Goal: Task Accomplishment & Management: Complete application form

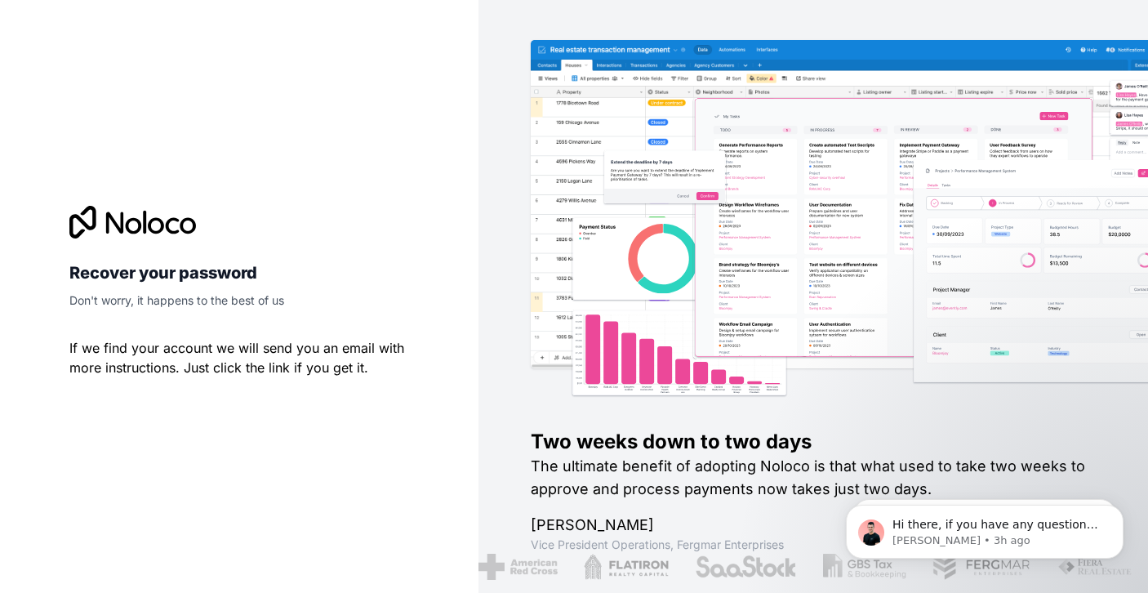
click at [162, 219] on icon at bounding box center [132, 222] width 127 height 33
click at [145, 222] on icon at bounding box center [144, 223] width 3 height 24
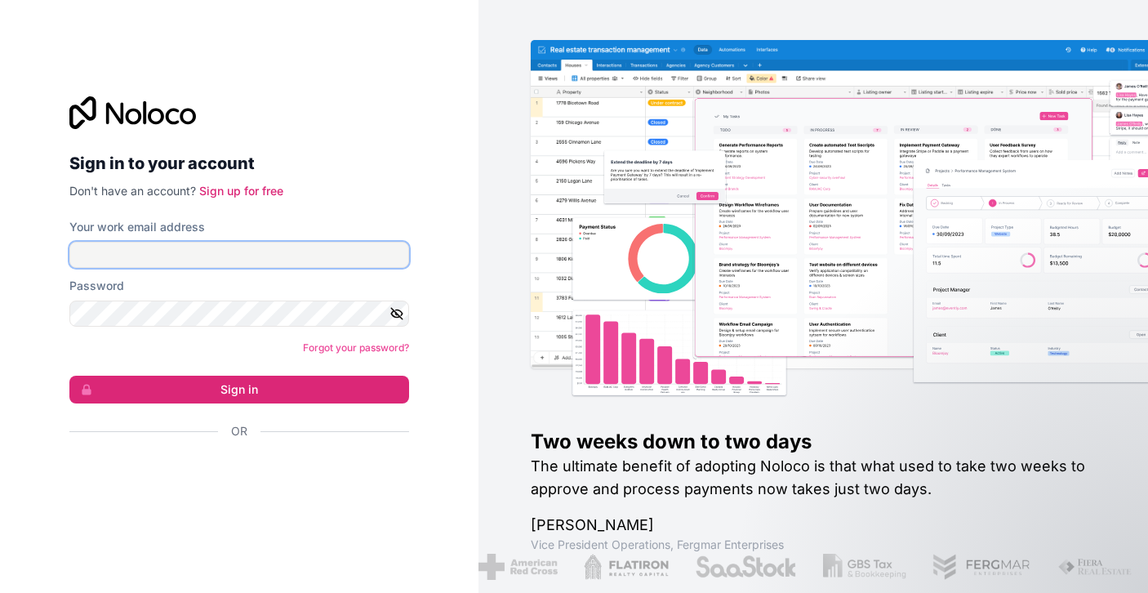
click at [161, 243] on input "Your work email address" at bounding box center [239, 255] width 340 height 26
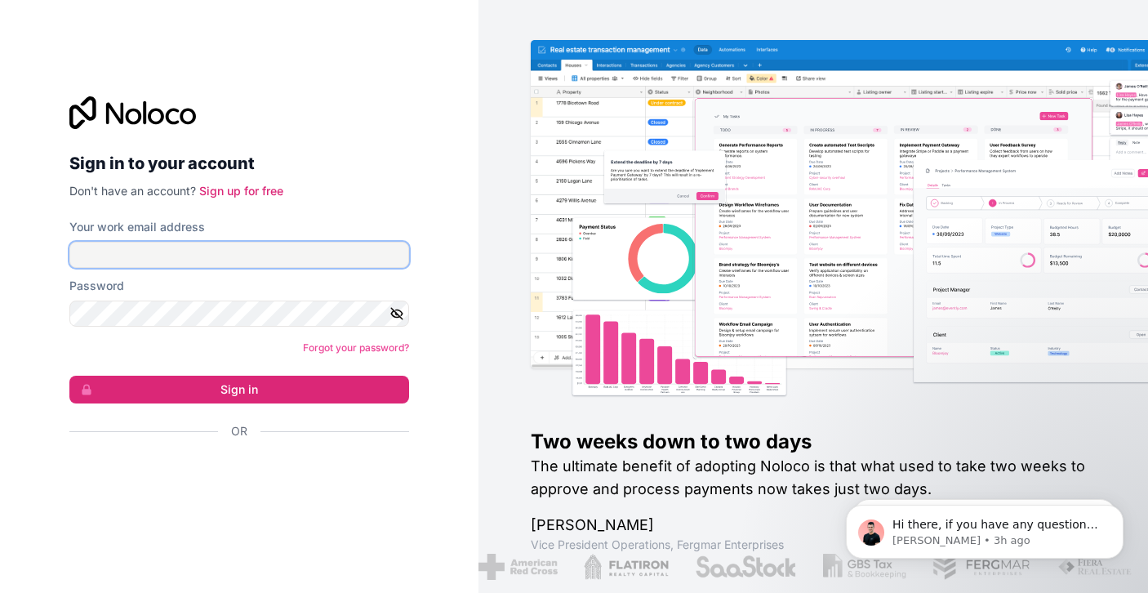
type input "[EMAIL_ADDRESS][PERSON_NAME][DOMAIN_NAME]"
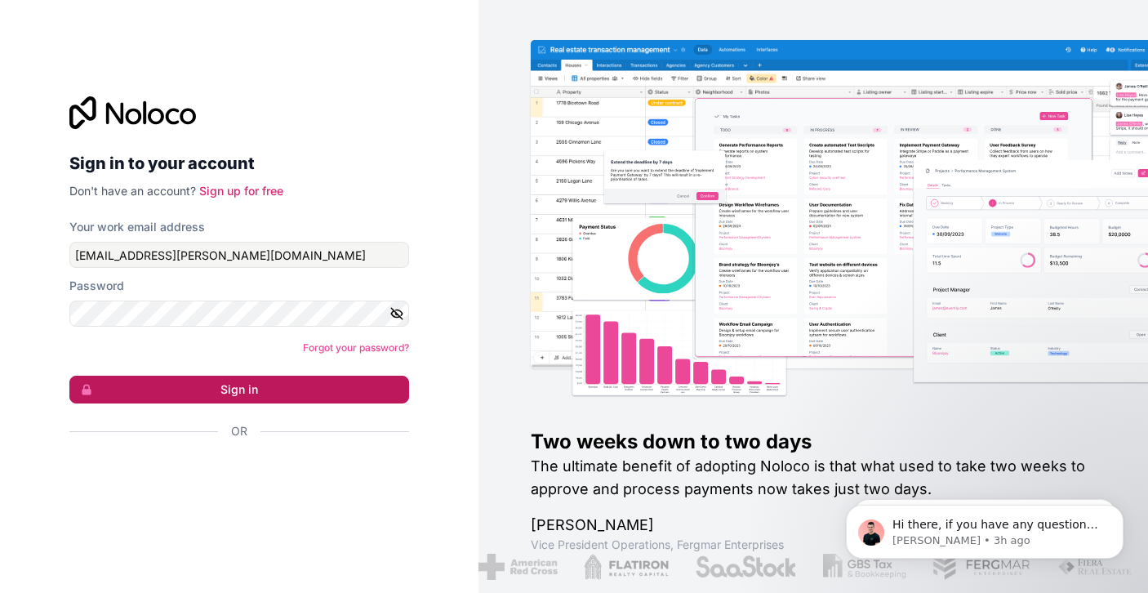
click at [197, 377] on button "Sign in" at bounding box center [239, 389] width 340 height 28
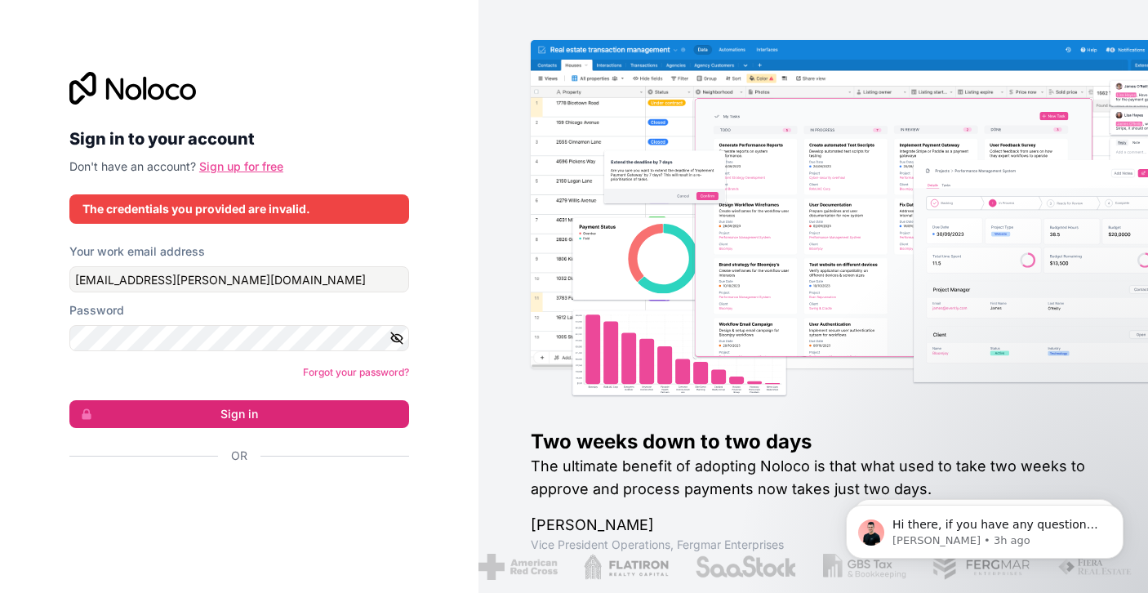
click at [245, 167] on link "Sign up for free" at bounding box center [241, 166] width 84 height 14
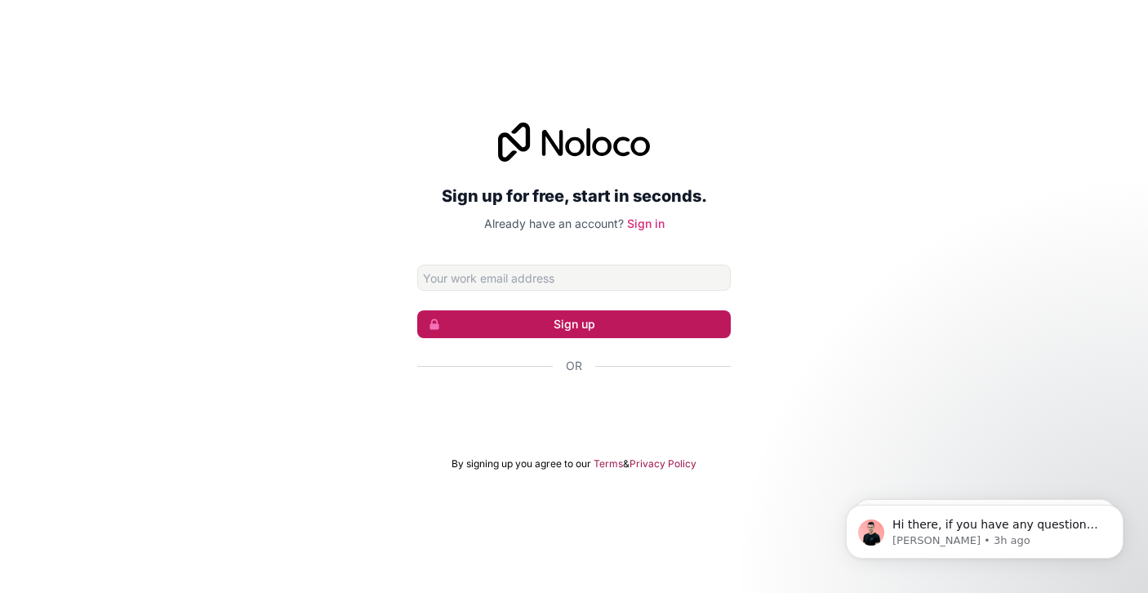
type input "[EMAIL_ADDRESS][PERSON_NAME][DOMAIN_NAME]"
click at [605, 331] on button "Sign up" at bounding box center [573, 324] width 313 height 28
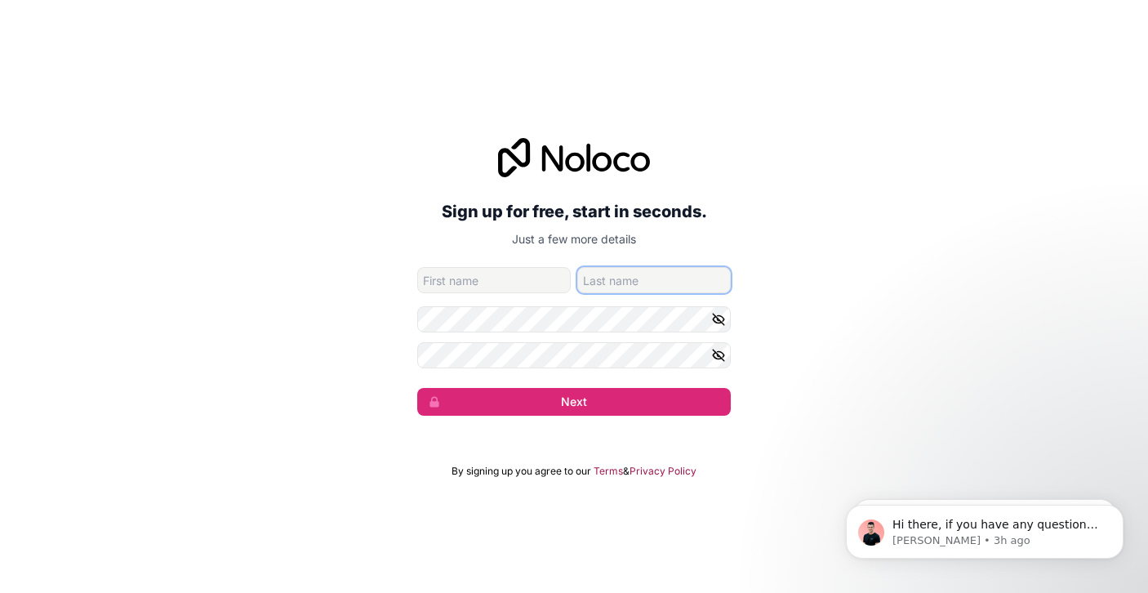
type input "[EMAIL_ADDRESS][PERSON_NAME][DOMAIN_NAME]"
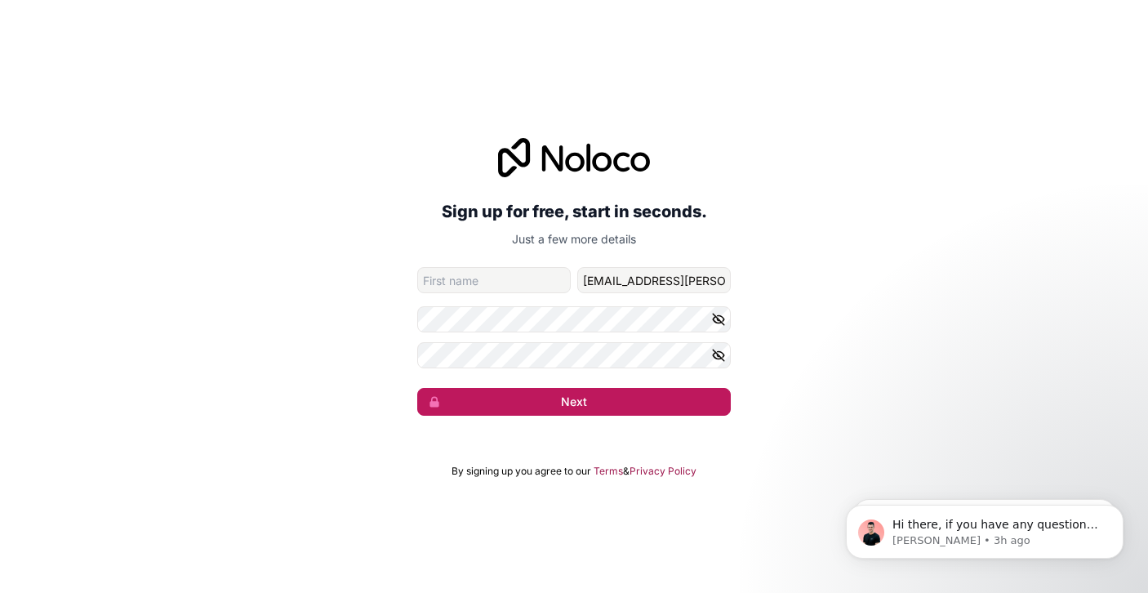
click at [517, 396] on button "Next" at bounding box center [573, 402] width 313 height 28
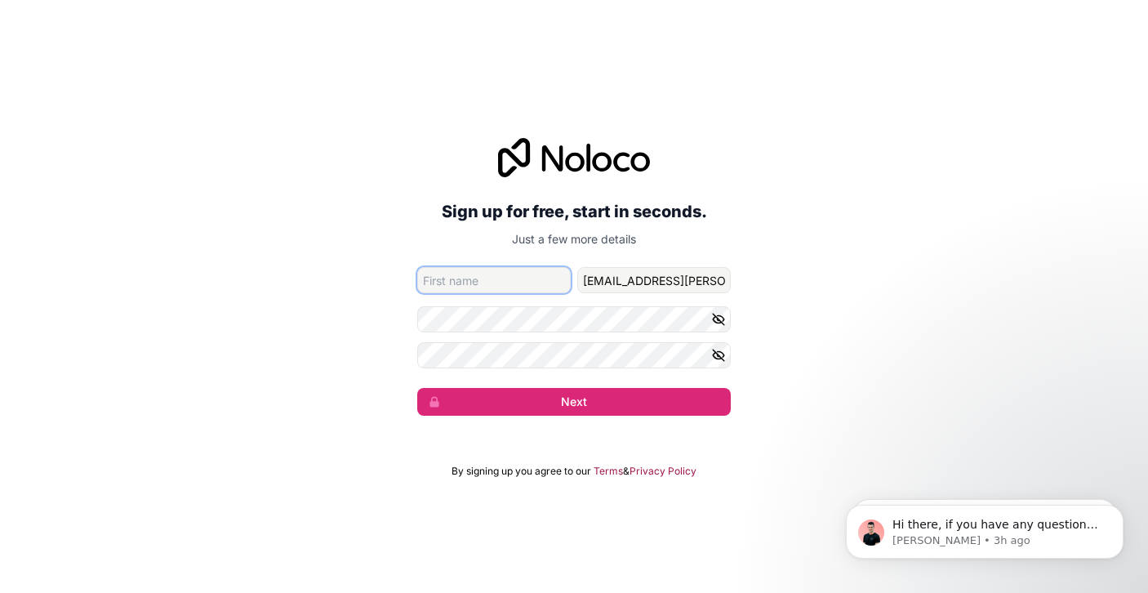
type input "Farah"
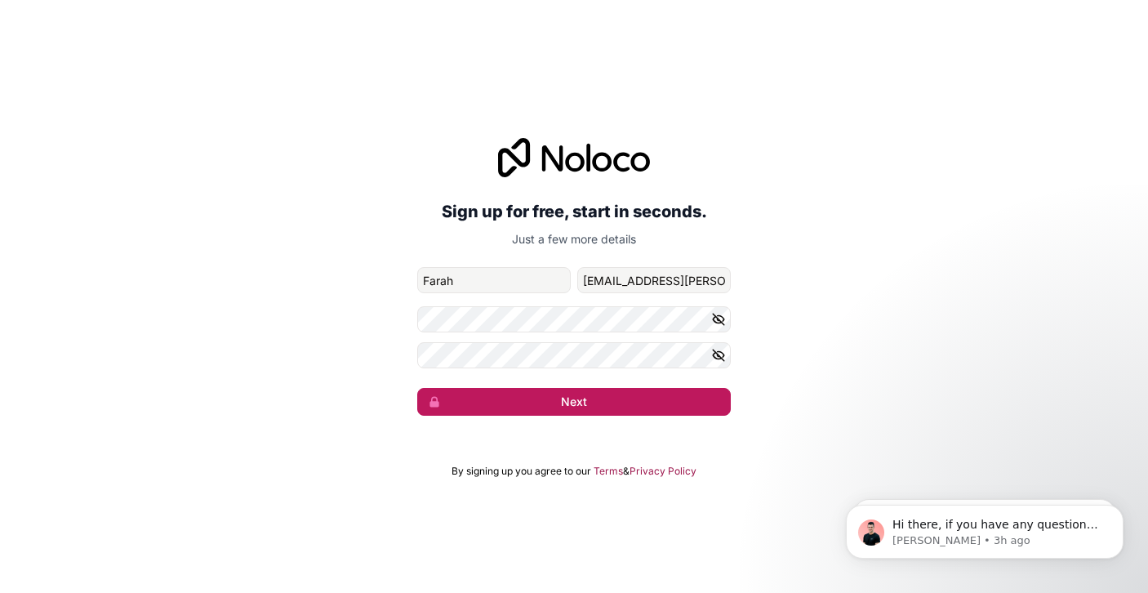
click at [542, 399] on button "Next" at bounding box center [573, 402] width 313 height 28
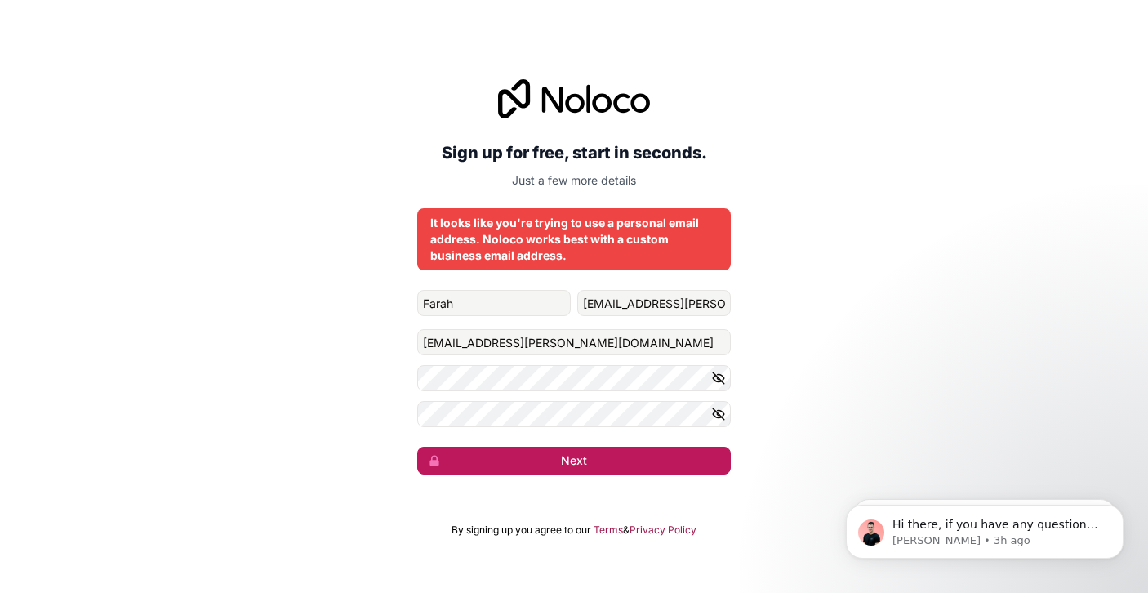
click at [525, 452] on button "Next" at bounding box center [573, 460] width 313 height 28
click at [525, 453] on button "Next" at bounding box center [573, 460] width 313 height 28
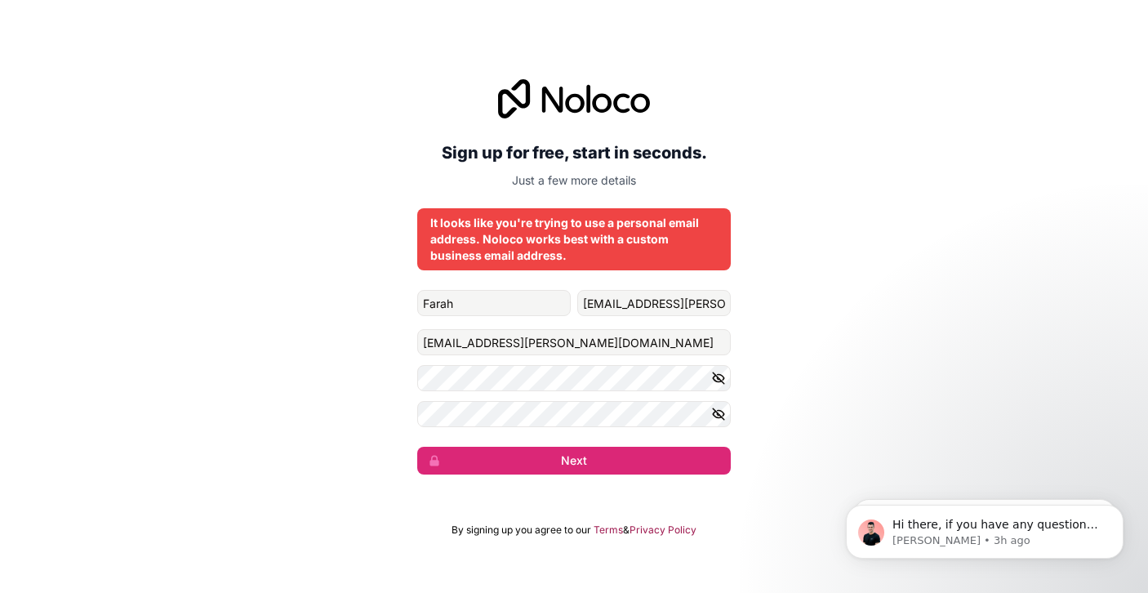
click at [602, 247] on div "It looks like you're trying to use a personal email address. Noloco works best …" at bounding box center [573, 239] width 287 height 49
click at [602, 248] on div "It looks like you're trying to use a personal email address. Noloco works best …" at bounding box center [573, 239] width 287 height 49
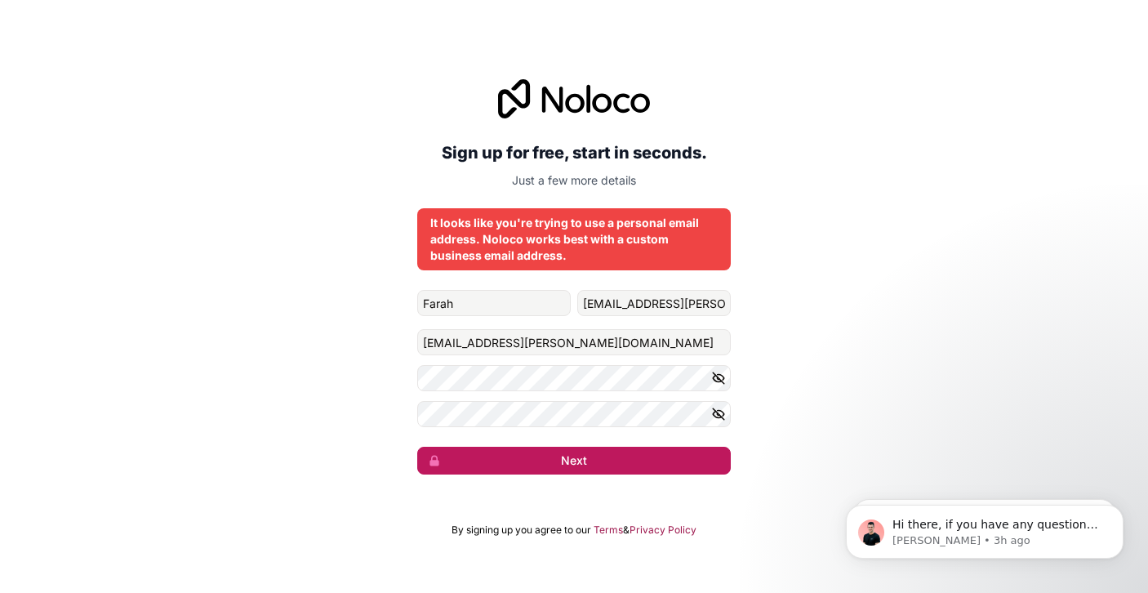
click at [517, 451] on button "Next" at bounding box center [573, 460] width 313 height 28
